Goal: Information Seeking & Learning: Find specific page/section

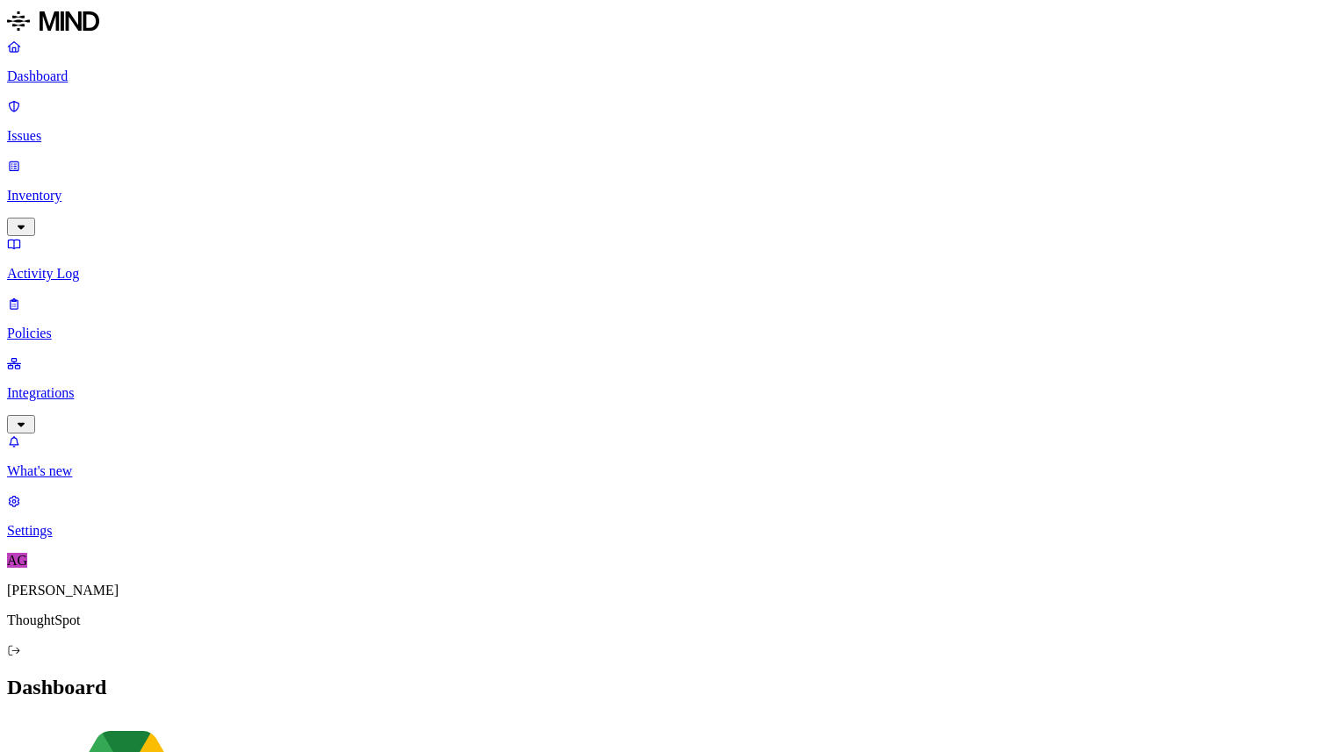
click at [90, 385] on p "Integrations" at bounding box center [663, 393] width 1313 height 16
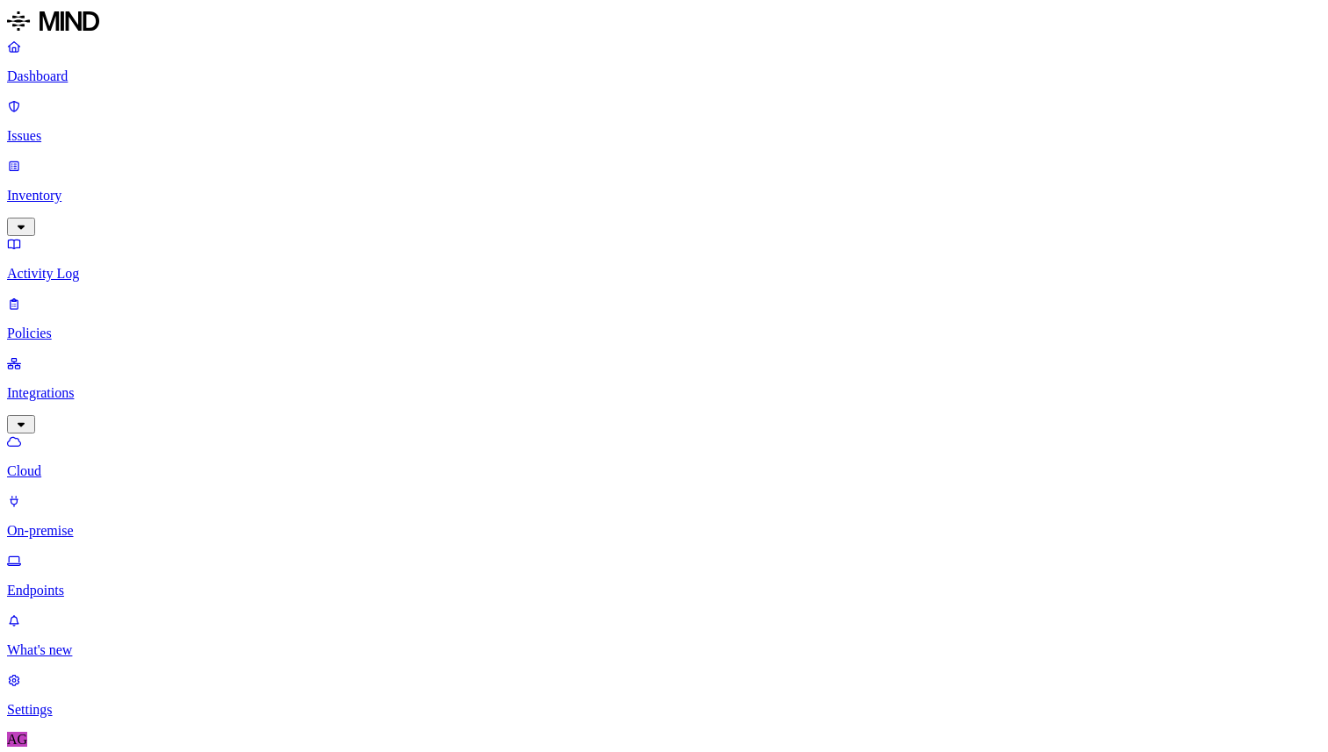
click at [91, 583] on p "Endpoints" at bounding box center [663, 591] width 1313 height 16
type input "agam"
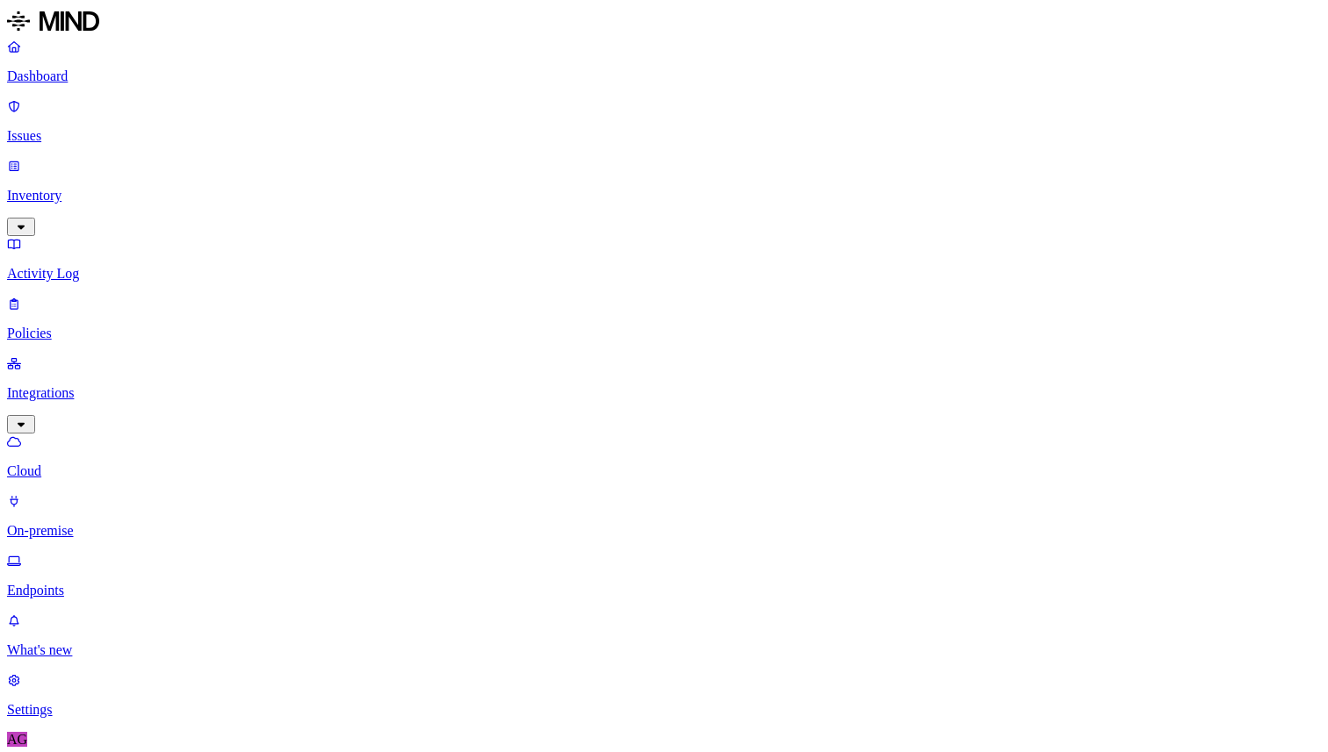
type input "agam.jain"
copy span "hyd-agam.ja"
drag, startPoint x: 325, startPoint y: 131, endPoint x: 252, endPoint y: 131, distance: 72.9
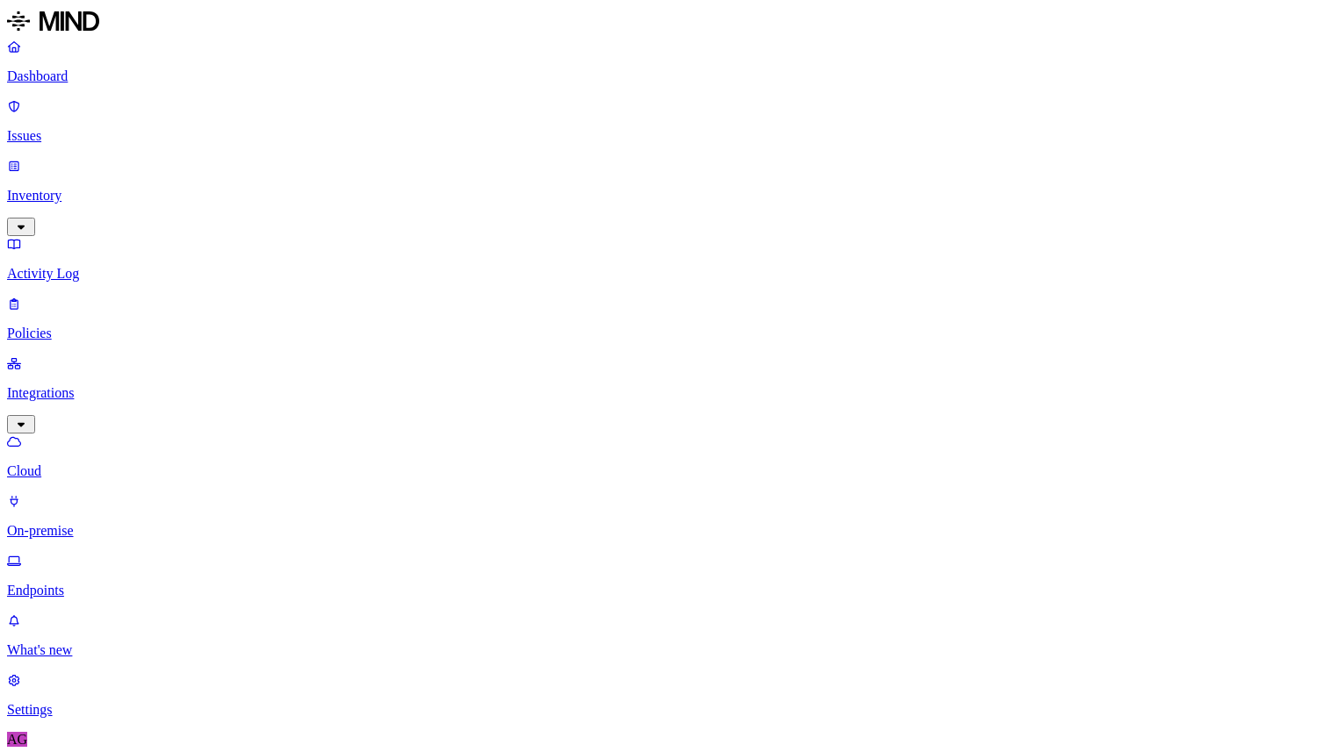
type input "hyd-agam.ja"
click at [85, 266] on p "Activity Log" at bounding box center [663, 274] width 1313 height 16
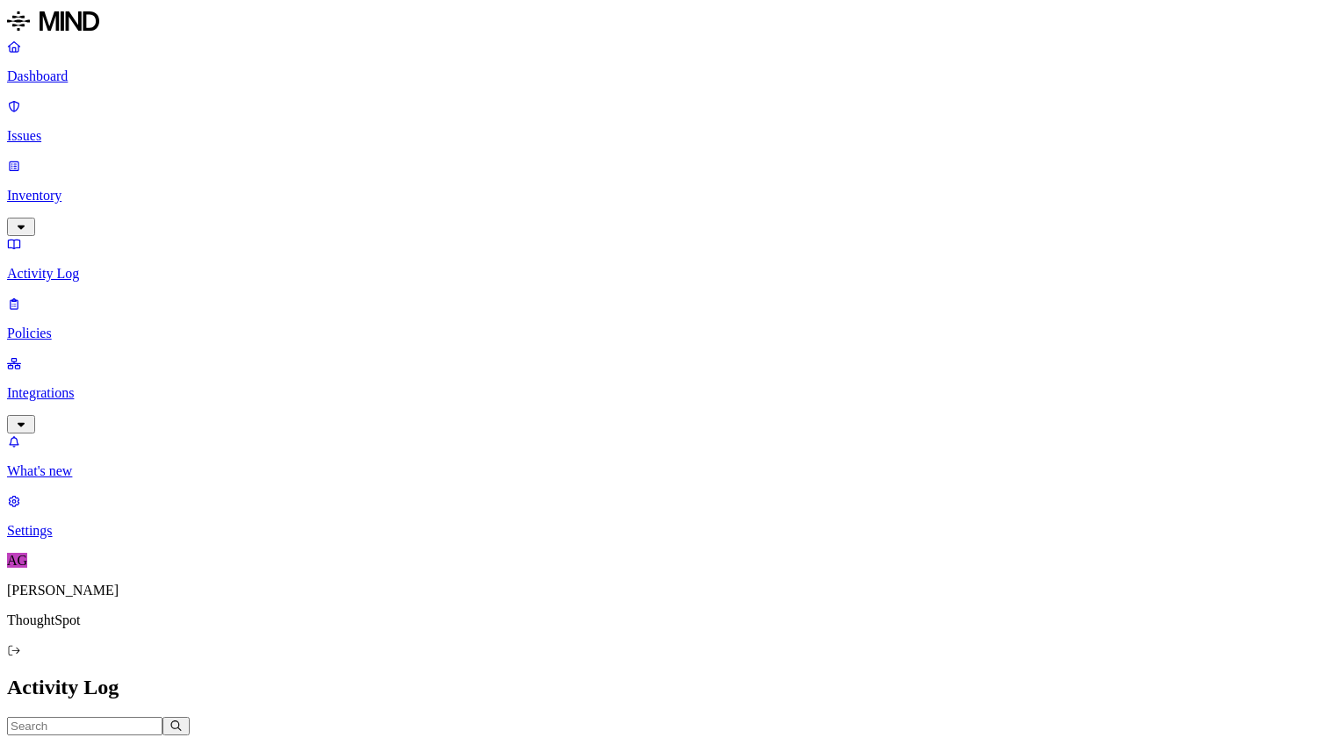
click at [162, 717] on input "text" at bounding box center [84, 726] width 155 height 18
paste input "anthony.leemasis@thoughtspot.com"
drag, startPoint x: 950, startPoint y: 97, endPoint x: 1109, endPoint y: 102, distance: 159.0
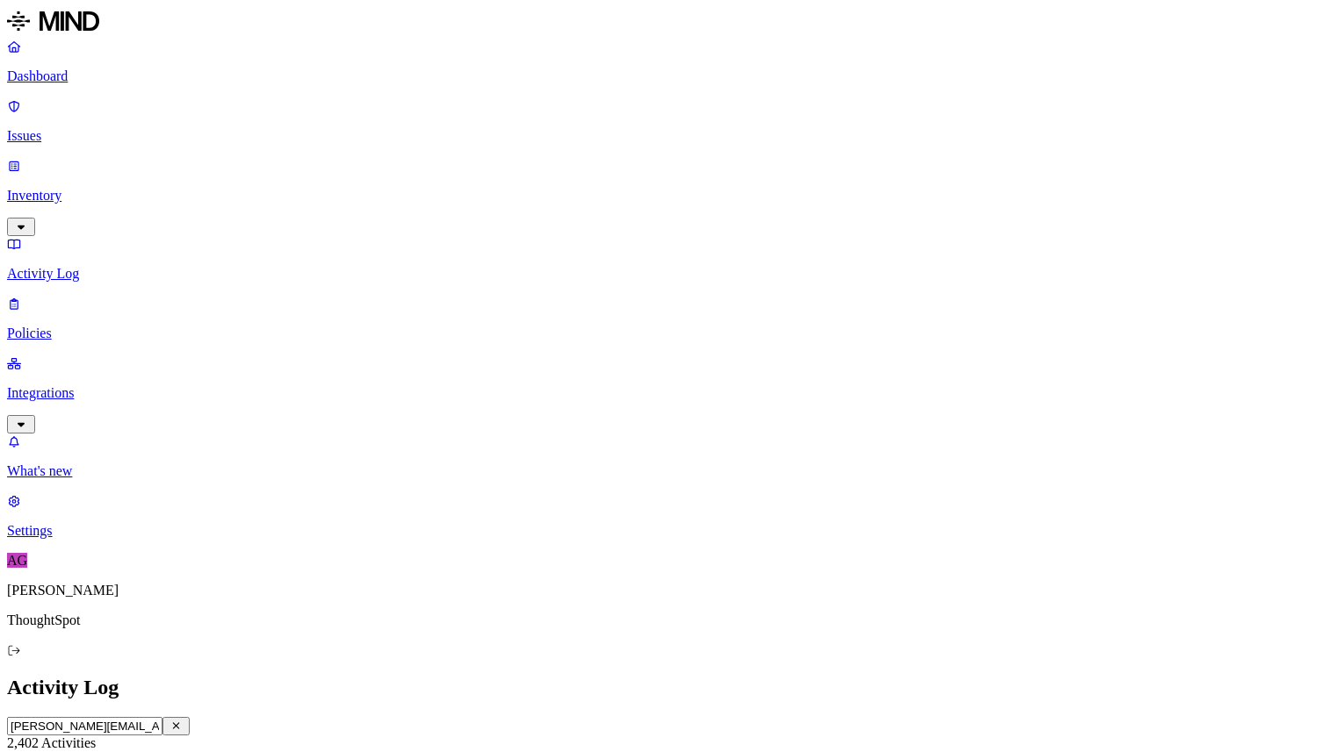
copy h3 "Laxmi"
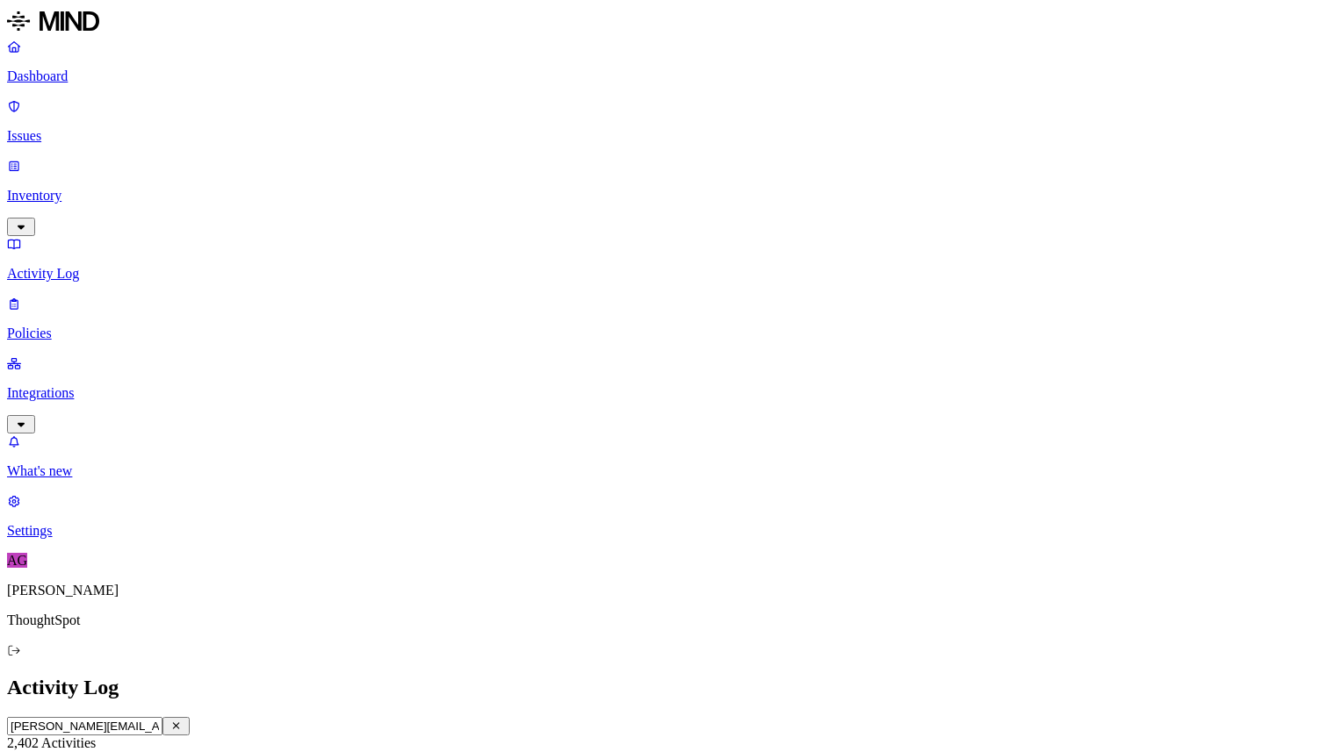
scroll to position [471, 0]
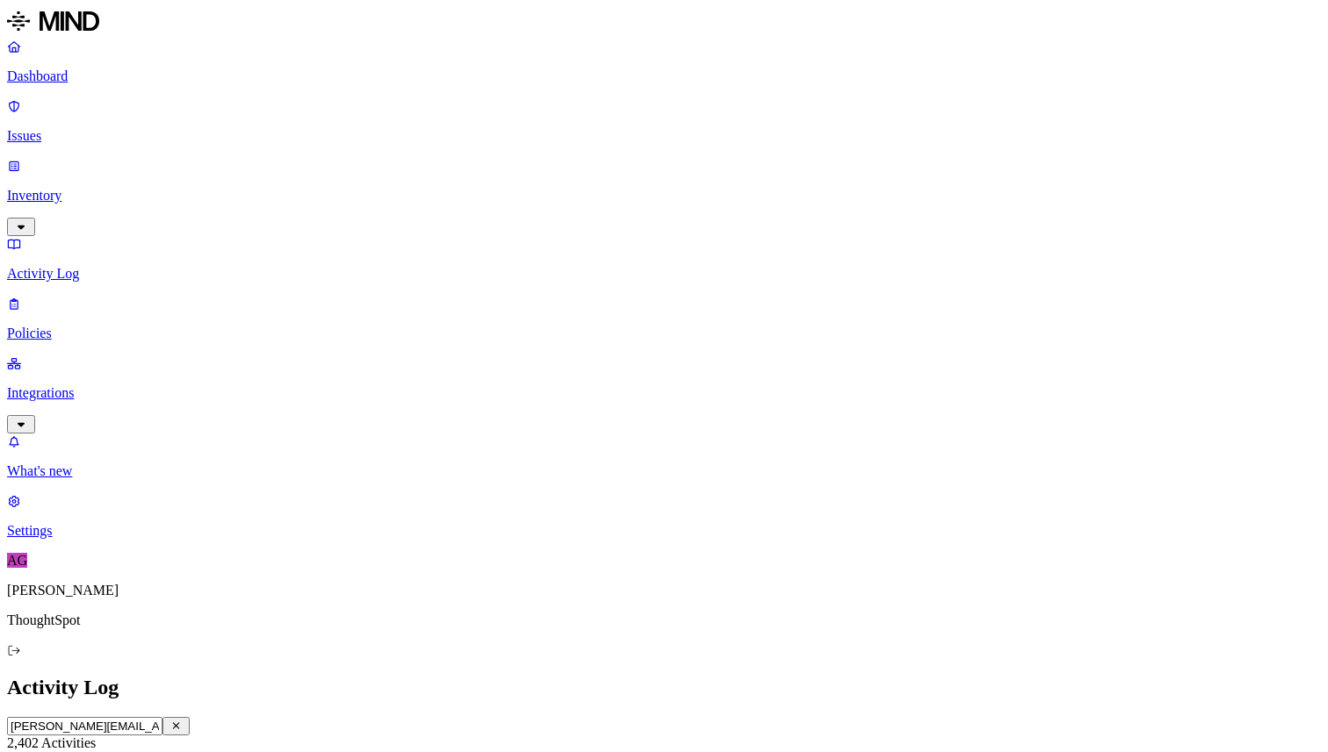
scroll to position [0, 9]
click at [162, 717] on input "anthony.leemasis@thoughtspot.com" at bounding box center [84, 726] width 155 height 18
copy span "alessio.faiella"
drag, startPoint x: 428, startPoint y: 127, endPoint x: 306, endPoint y: 41, distance: 150.0
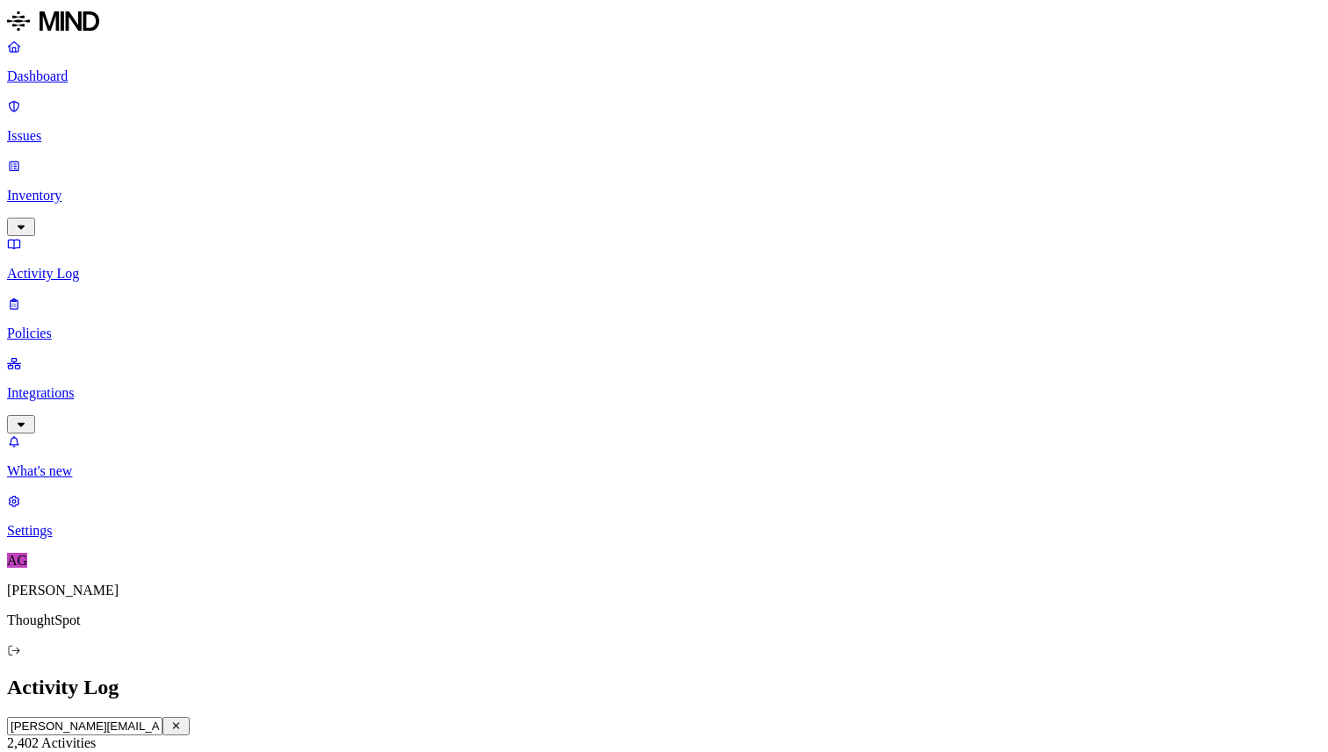
drag, startPoint x: 311, startPoint y: 62, endPoint x: 191, endPoint y: 52, distance: 119.9
paste input "lessio.faiella"
type input "[PERSON_NAME][EMAIL_ADDRESS][DOMAIN_NAME]"
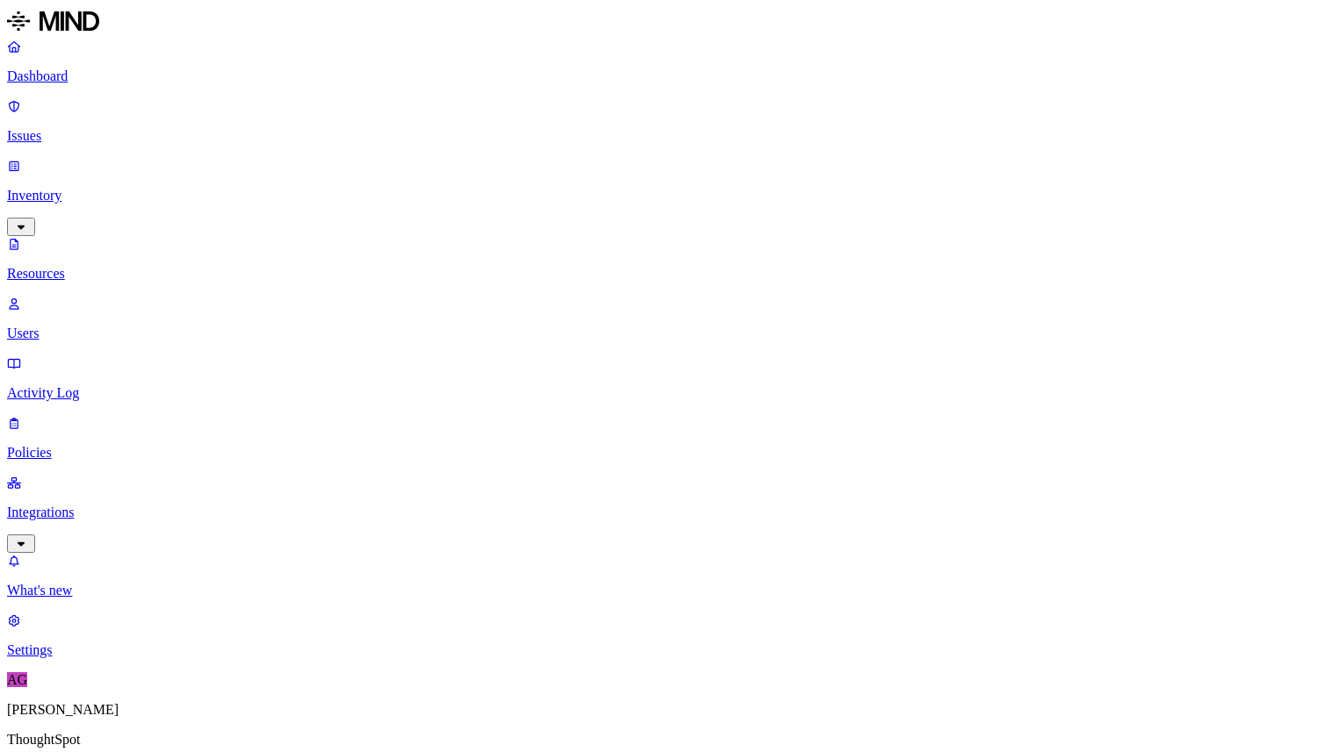
scroll to position [554, 0]
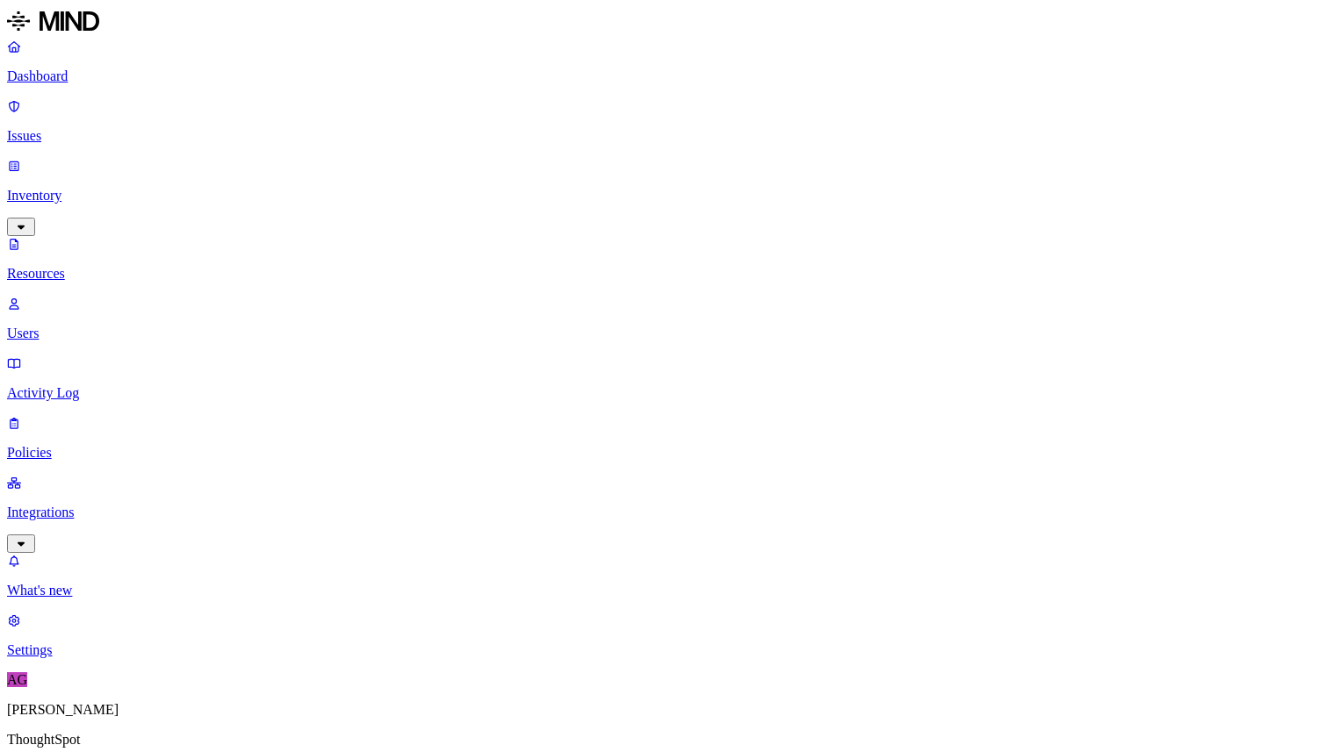
scroll to position [471, 0]
drag, startPoint x: 283, startPoint y: 61, endPoint x: 216, endPoint y: 56, distance: 66.9
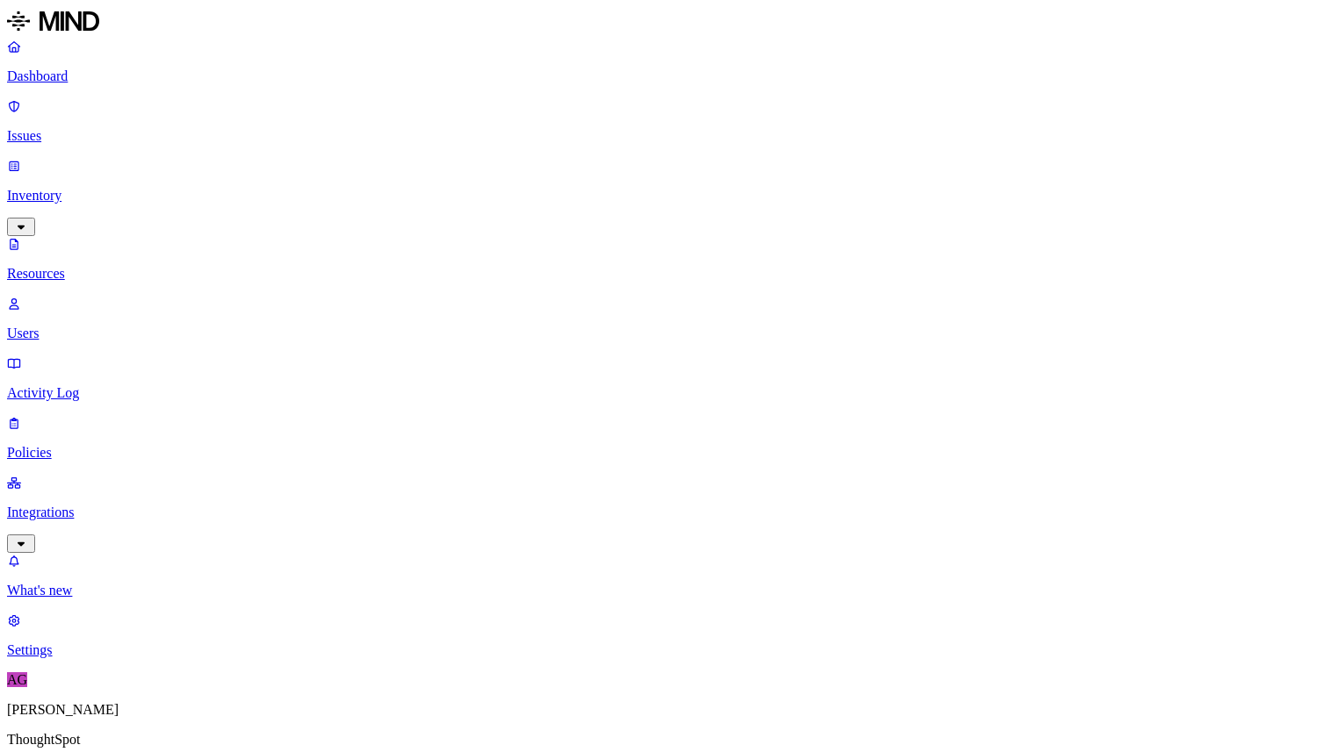
drag, startPoint x: 440, startPoint y: 95, endPoint x: 588, endPoint y: 90, distance: 148.4
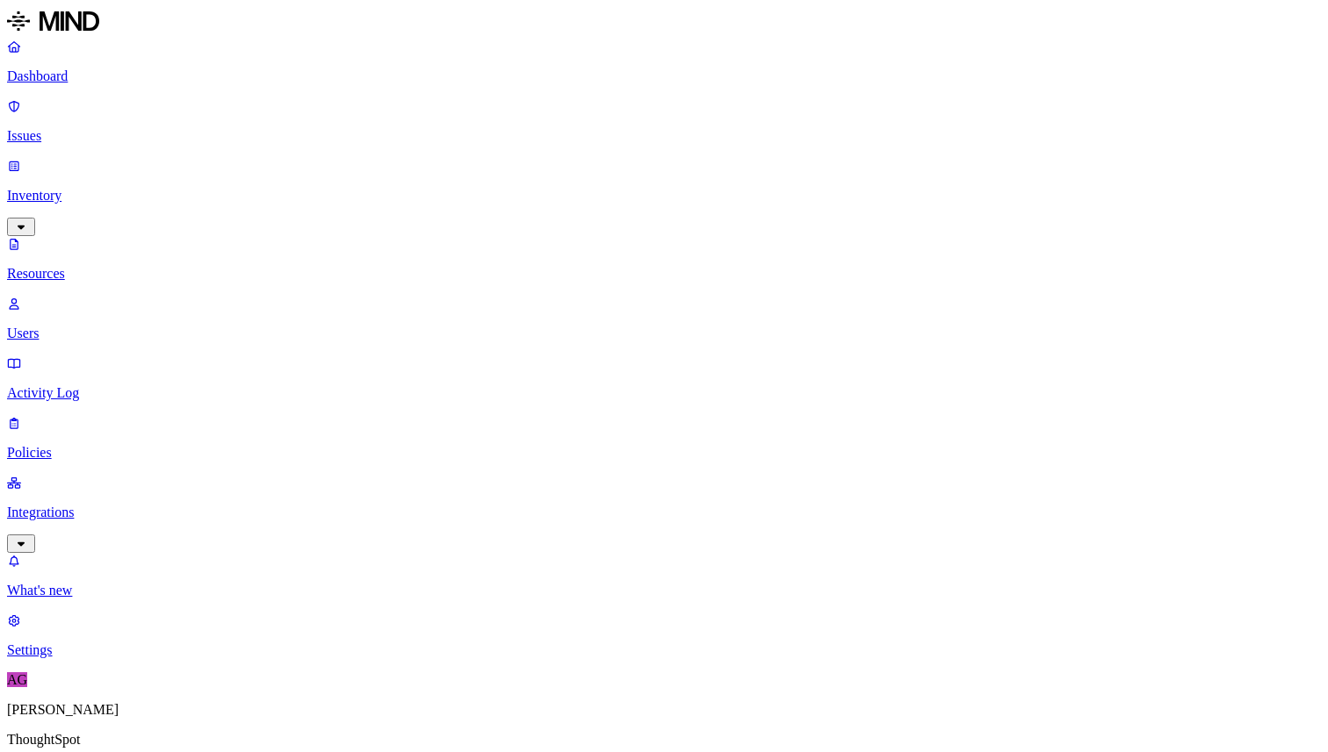
drag, startPoint x: 840, startPoint y: 605, endPoint x: 888, endPoint y: 602, distance: 47.5
copy figcaption "santhan.r"
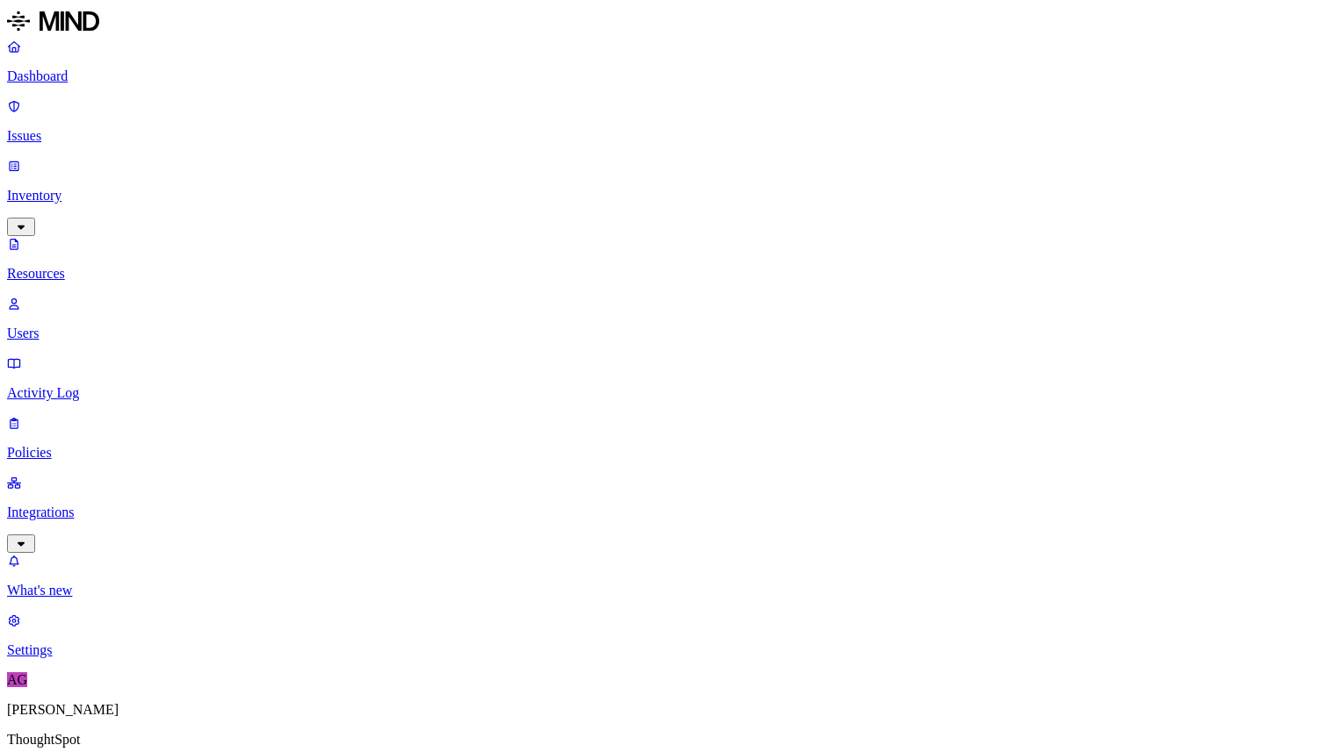
scroll to position [323, 0]
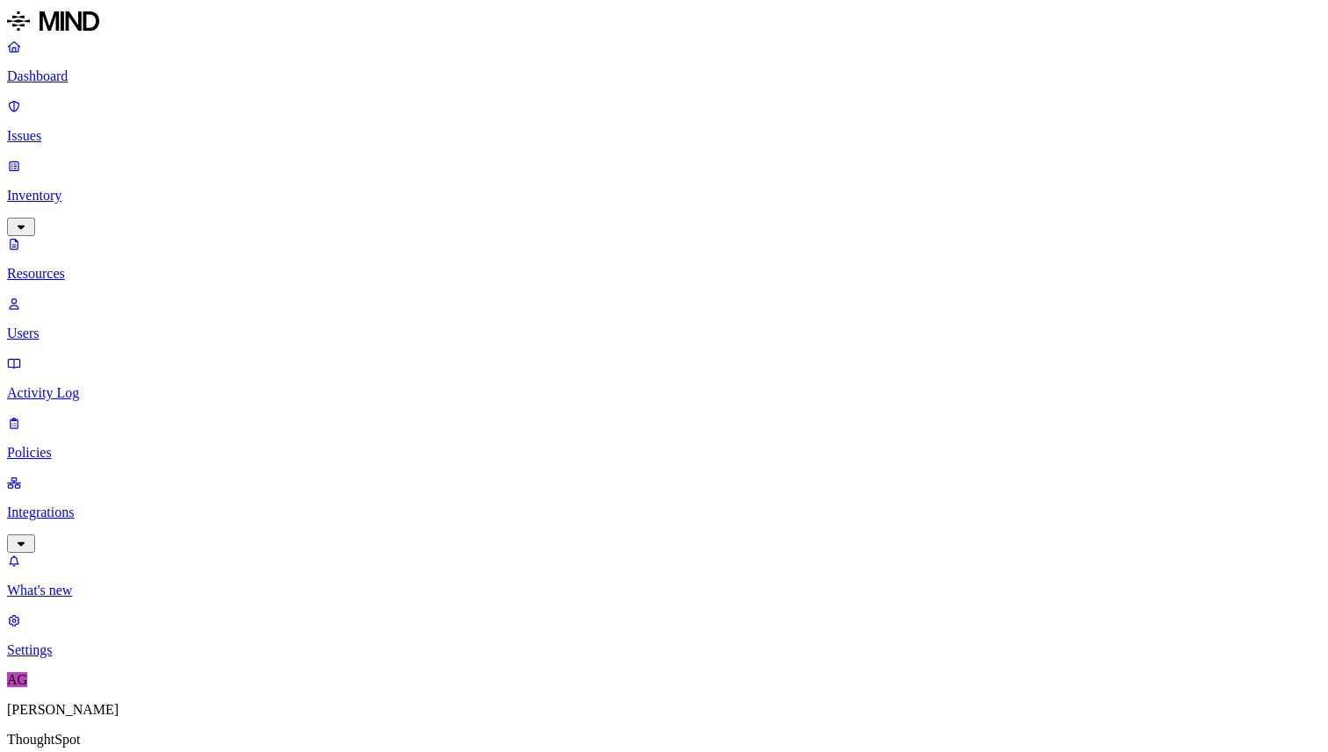
scroll to position [471, 0]
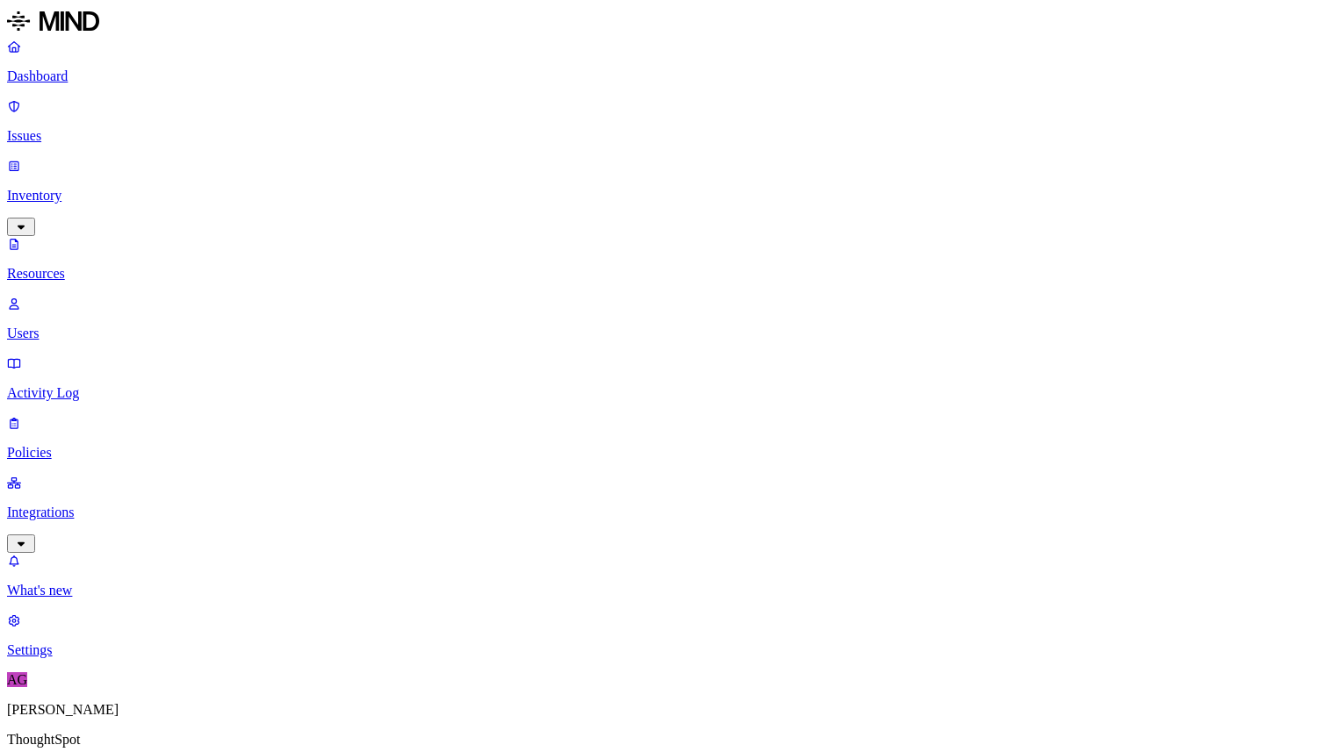
scroll to position [471, 55]
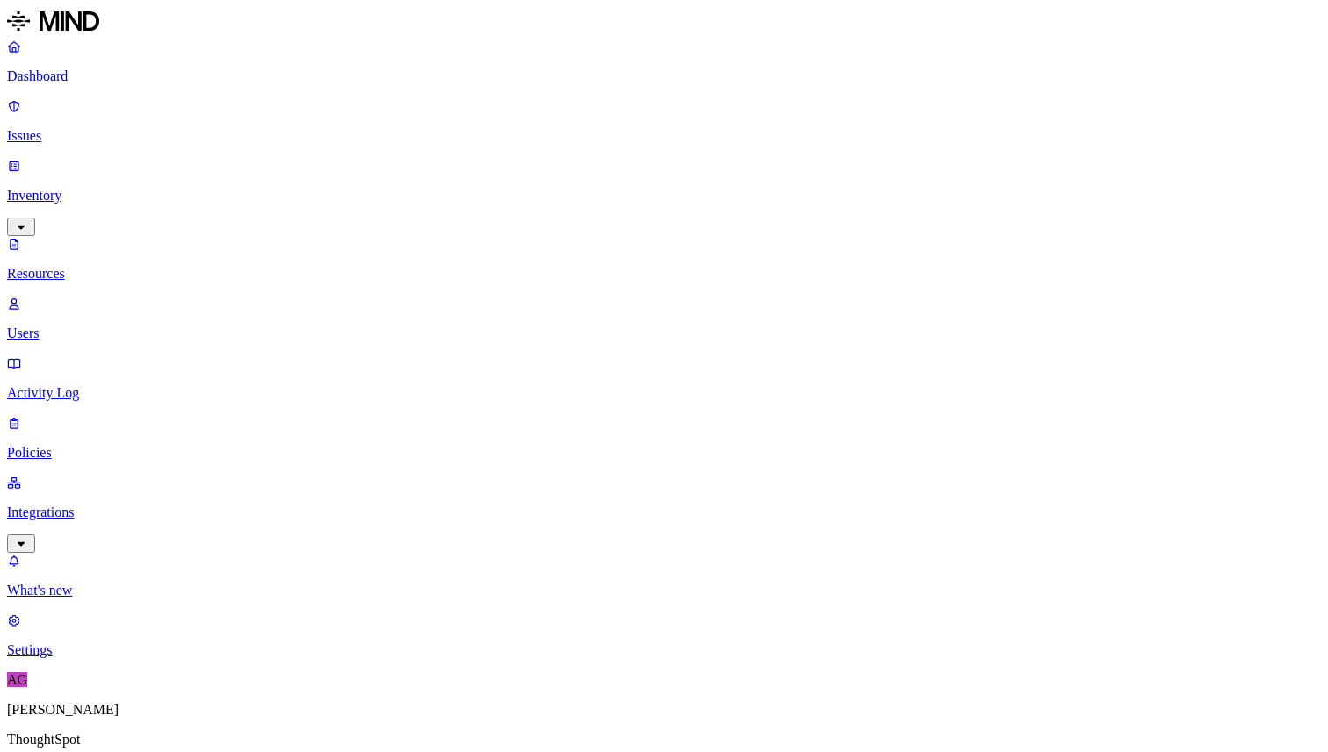
drag, startPoint x: 257, startPoint y: 57, endPoint x: 186, endPoint y: 48, distance: 71.7
click at [186, 48] on div "Dashboard Issues Inventory Resources Users Activity Log Policies Integrations W…" at bounding box center [663, 574] width 1313 height 1134
drag, startPoint x: 295, startPoint y: 65, endPoint x: 219, endPoint y: 60, distance: 76.6
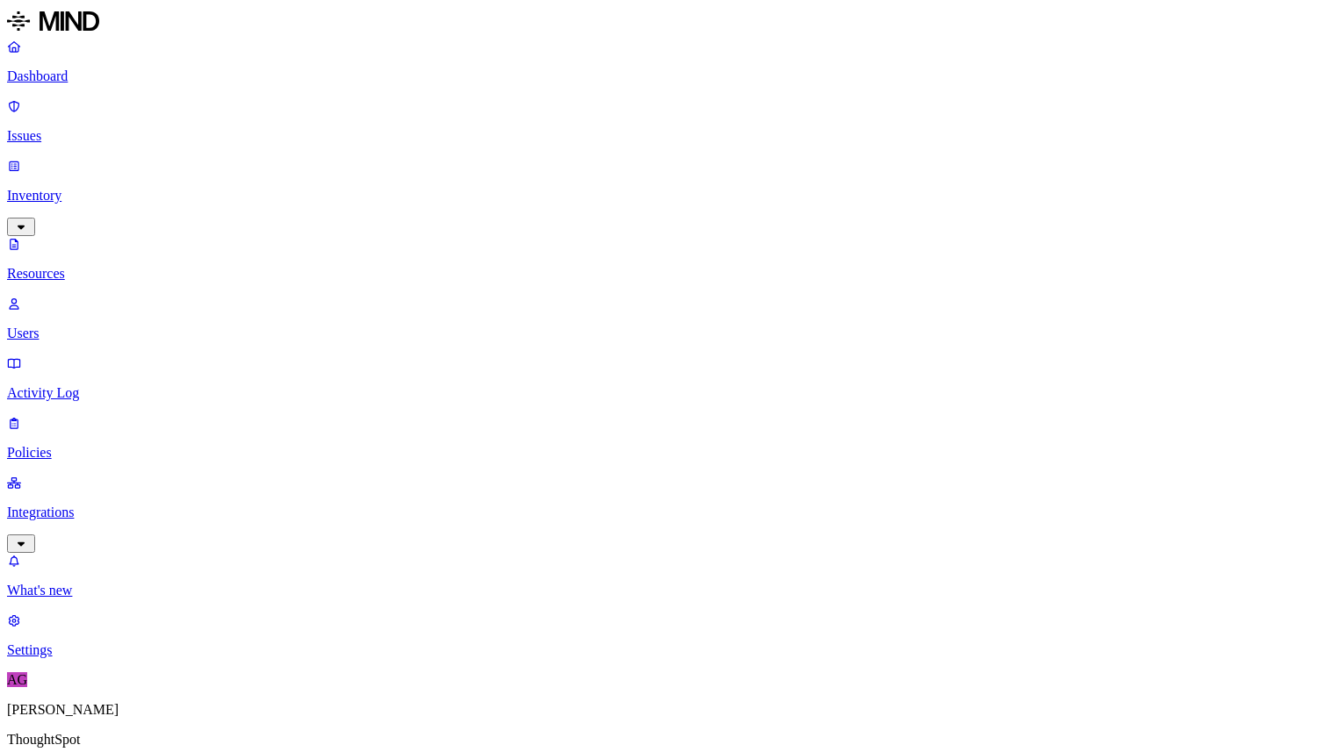
drag, startPoint x: 838, startPoint y: 616, endPoint x: 970, endPoint y: 616, distance: 131.7
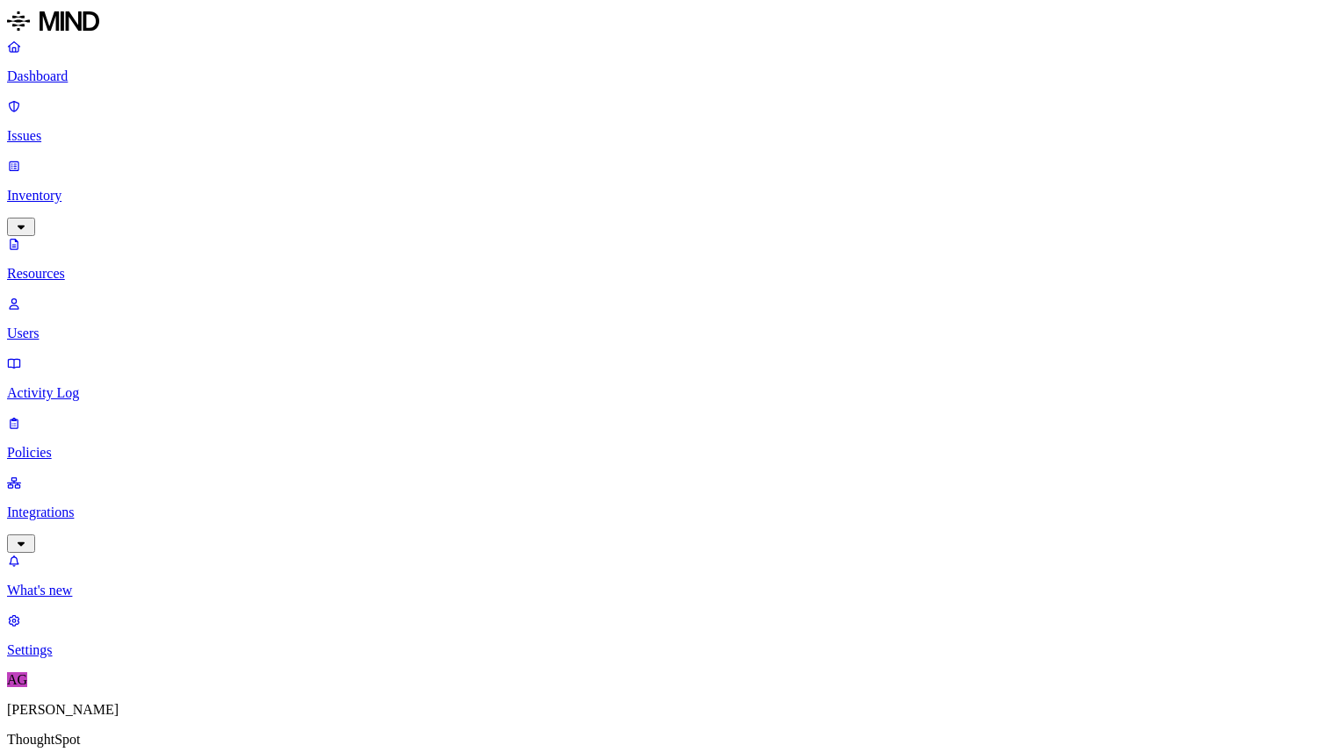
copy figcaption "laxmi.j@thoughtspot.com"
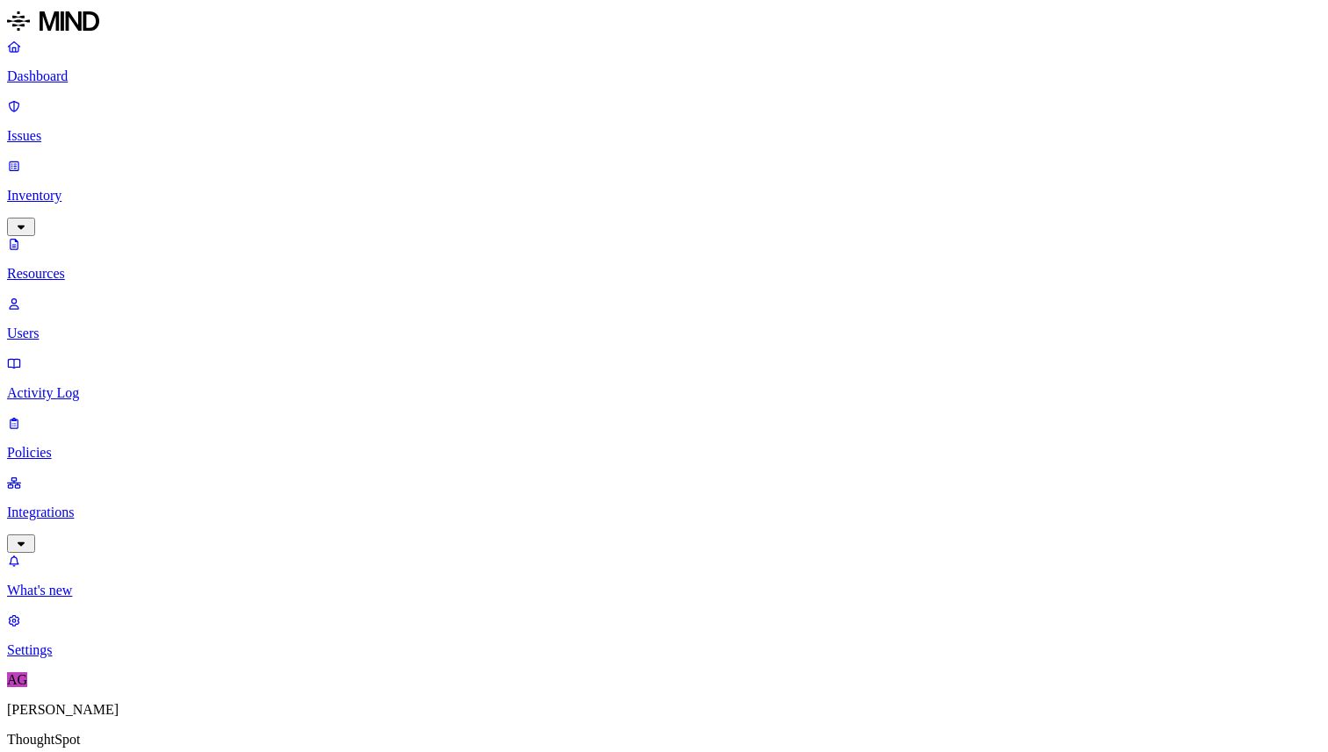
scroll to position [15, 0]
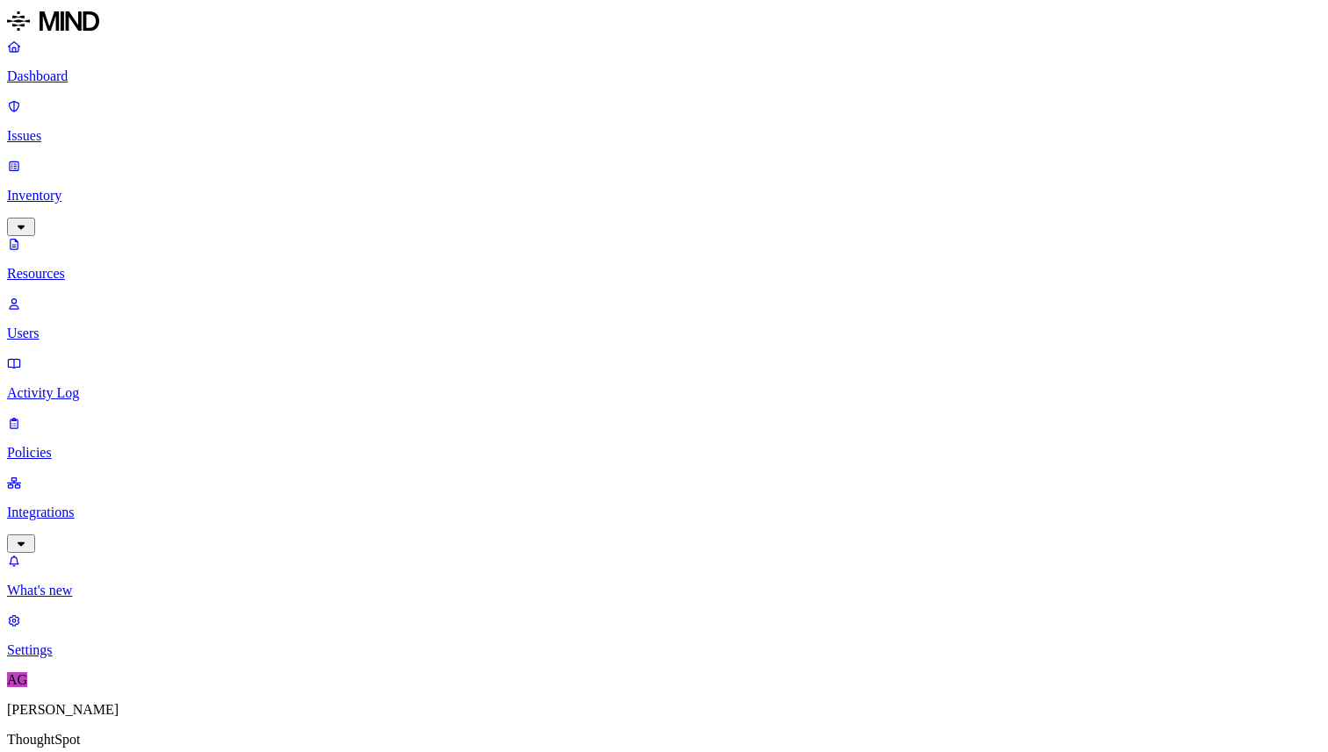
drag, startPoint x: 266, startPoint y: 62, endPoint x: 192, endPoint y: 61, distance: 73.8
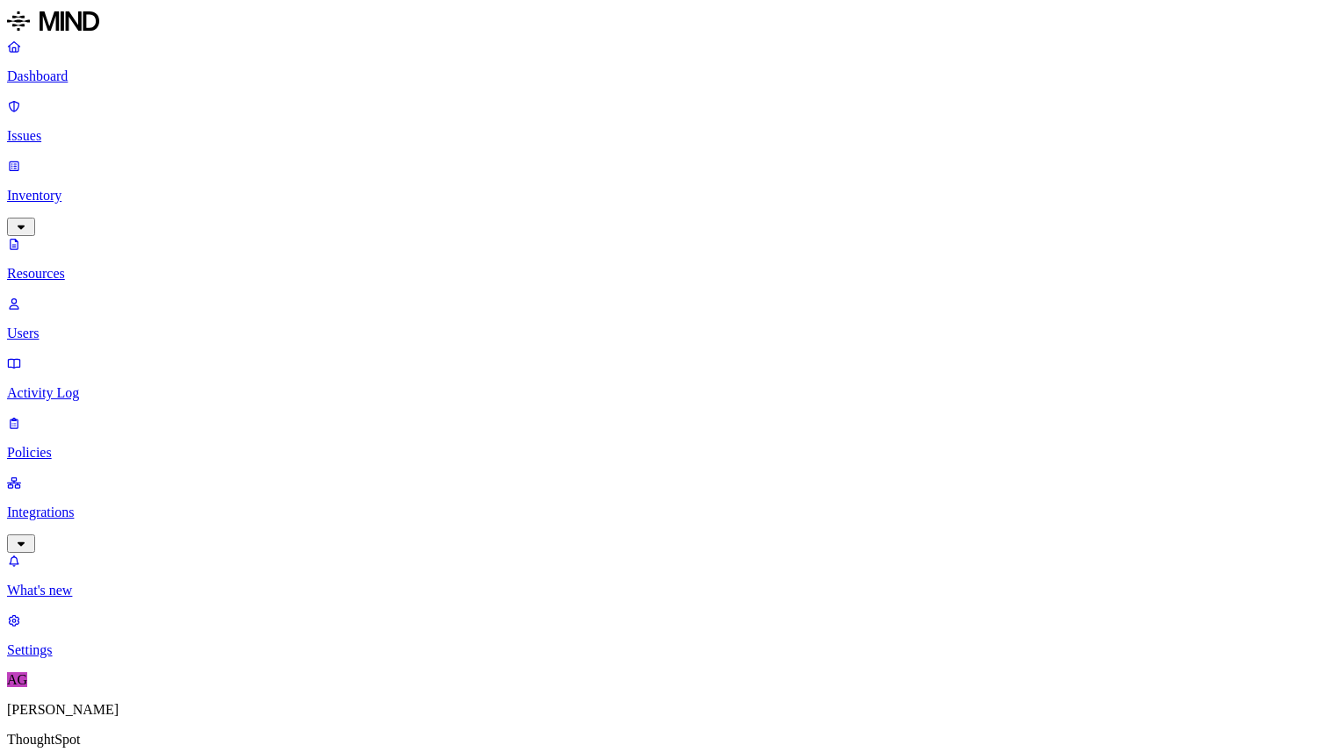
click at [192, 61] on div "Dashboard Issues Inventory Resources Users Activity Log Policies Integrations W…" at bounding box center [663, 605] width 1313 height 1197
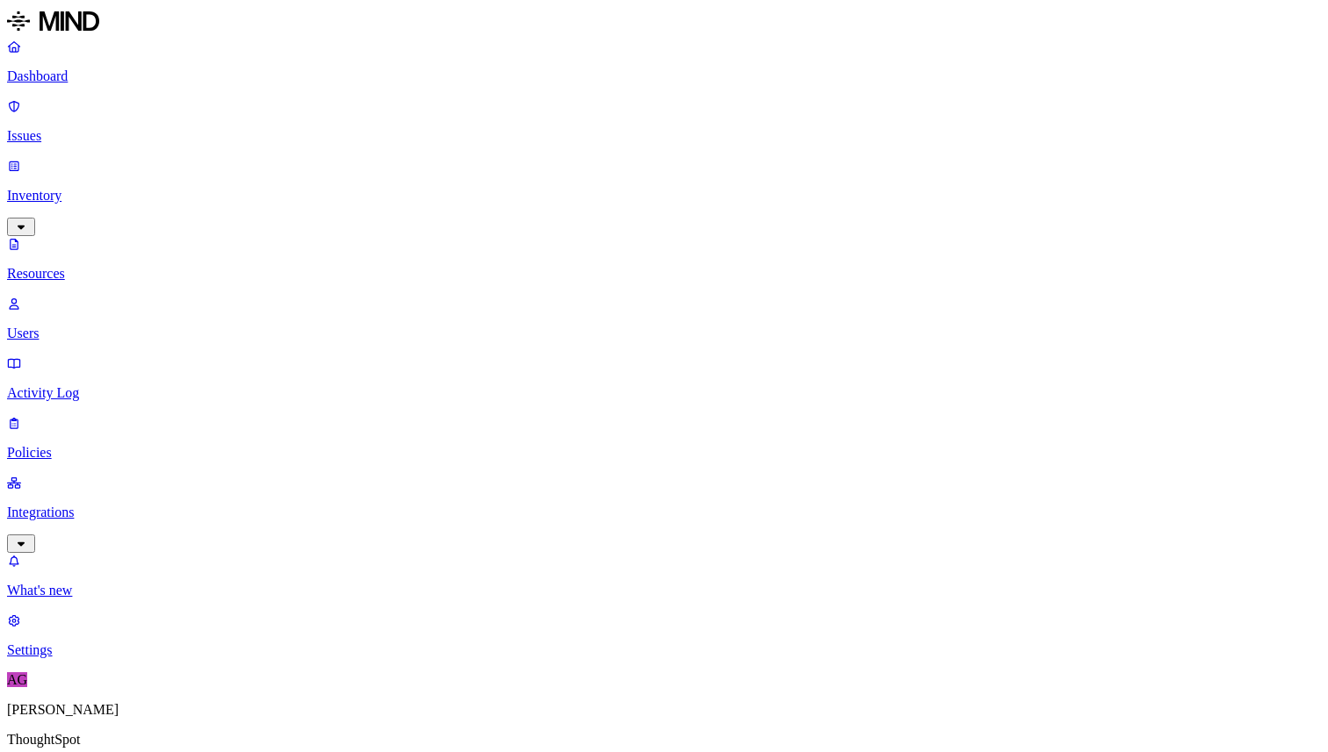
drag, startPoint x: 277, startPoint y: 60, endPoint x: 197, endPoint y: 59, distance: 80.8
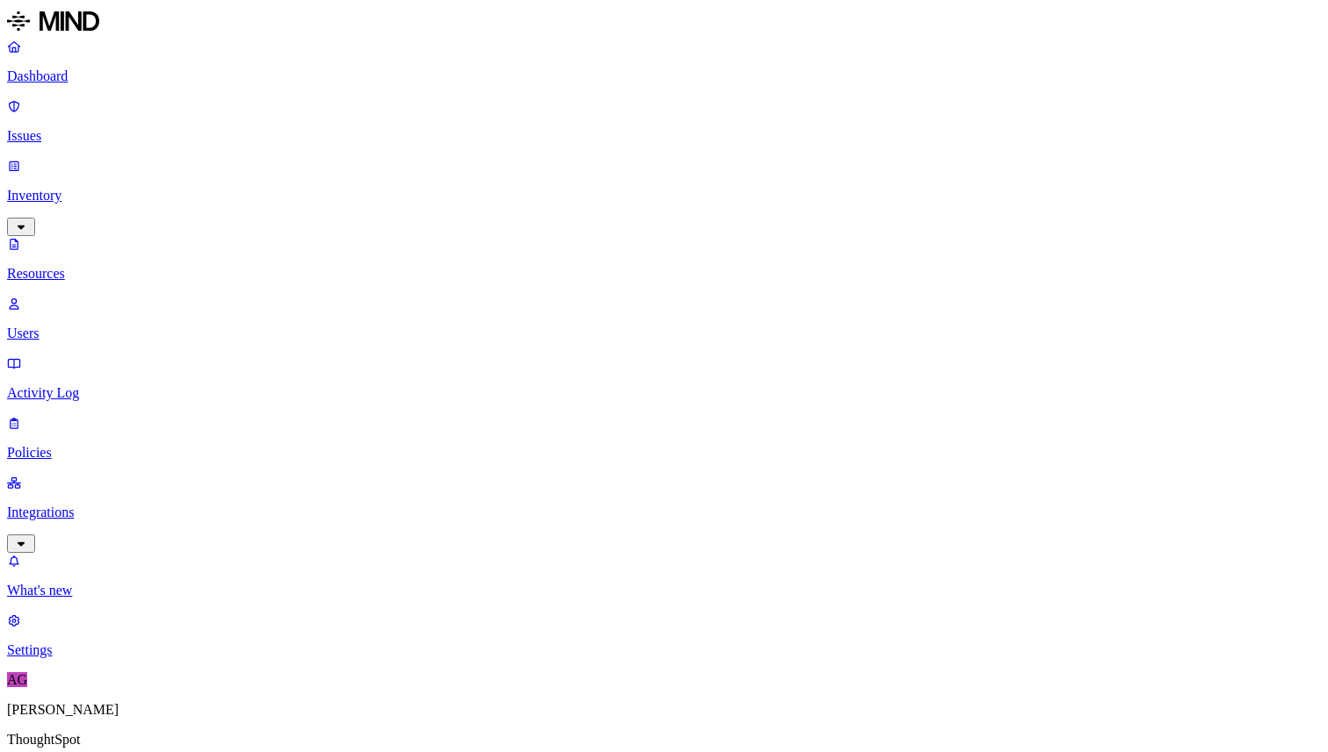
drag, startPoint x: 262, startPoint y: 55, endPoint x: 200, endPoint y: 54, distance: 61.5
type input "acquire"
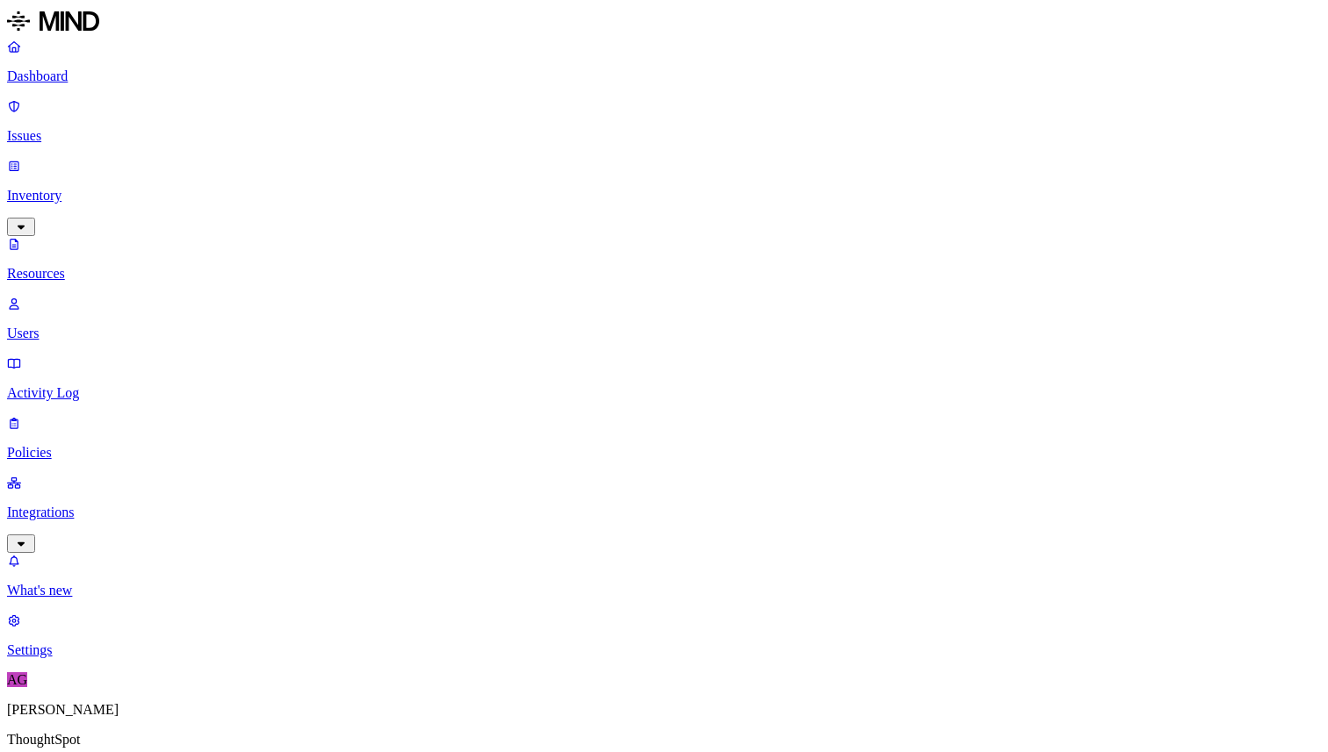
scroll to position [511, 0]
